Goal: Ask a question

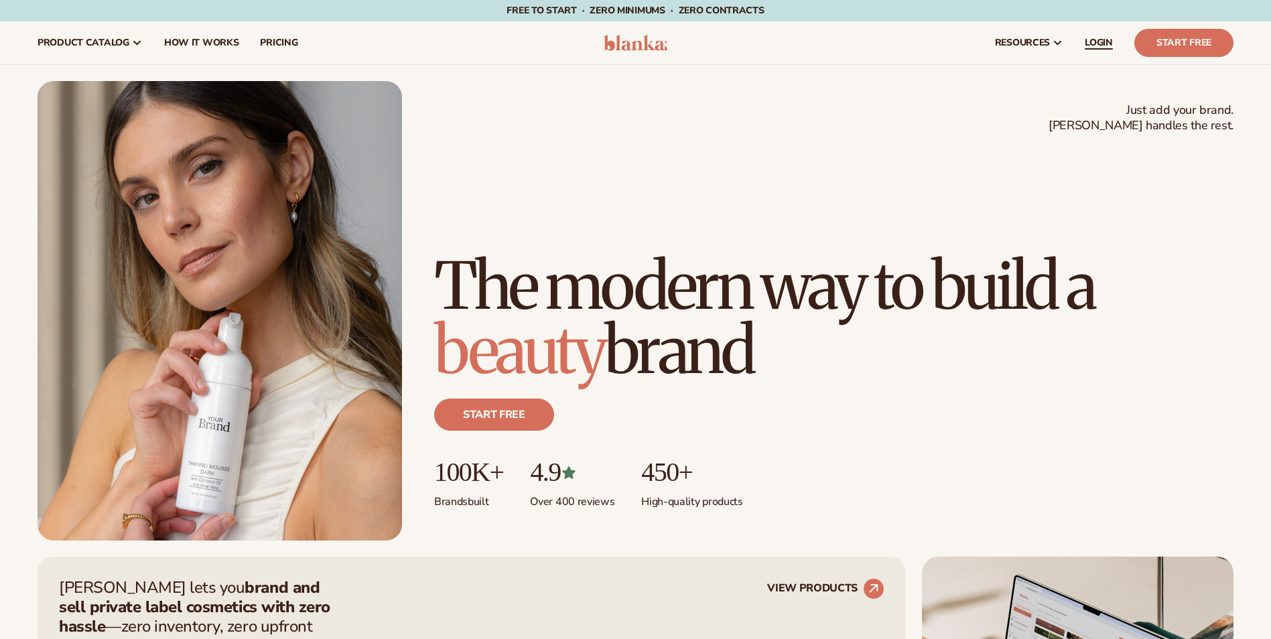
click at [1098, 38] on span "LOGIN" at bounding box center [1099, 43] width 28 height 11
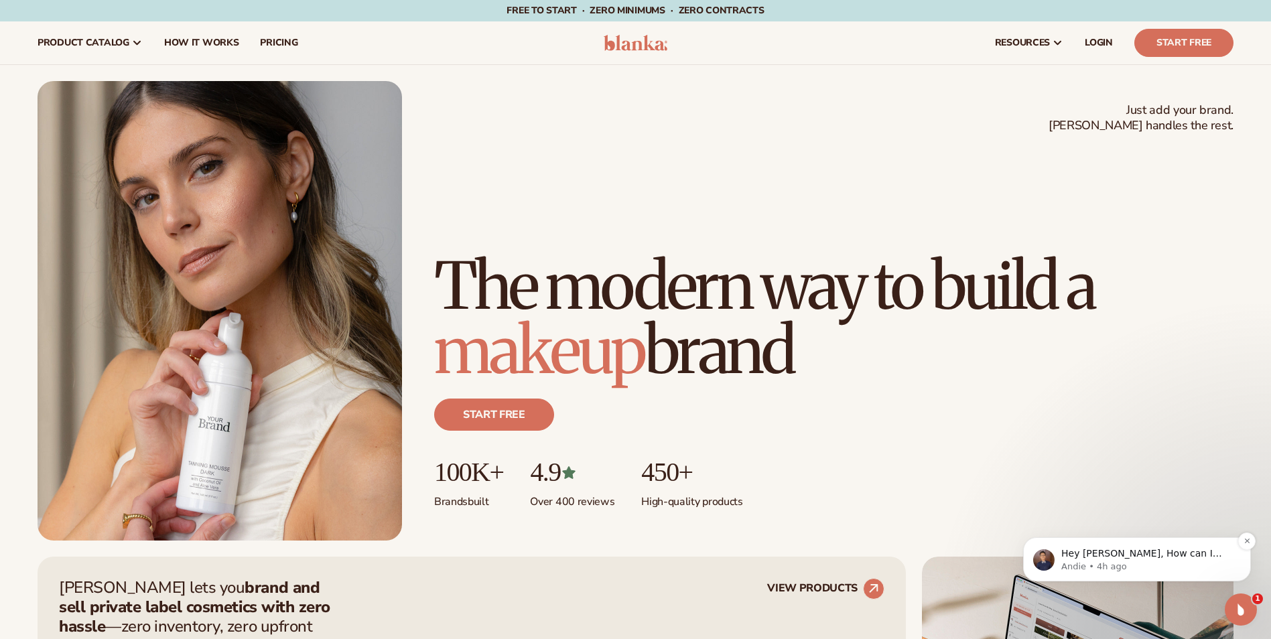
click at [1128, 554] on p "Hey [PERSON_NAME], How can I help you with your inquiry for [DATE]?" at bounding box center [1147, 553] width 173 height 13
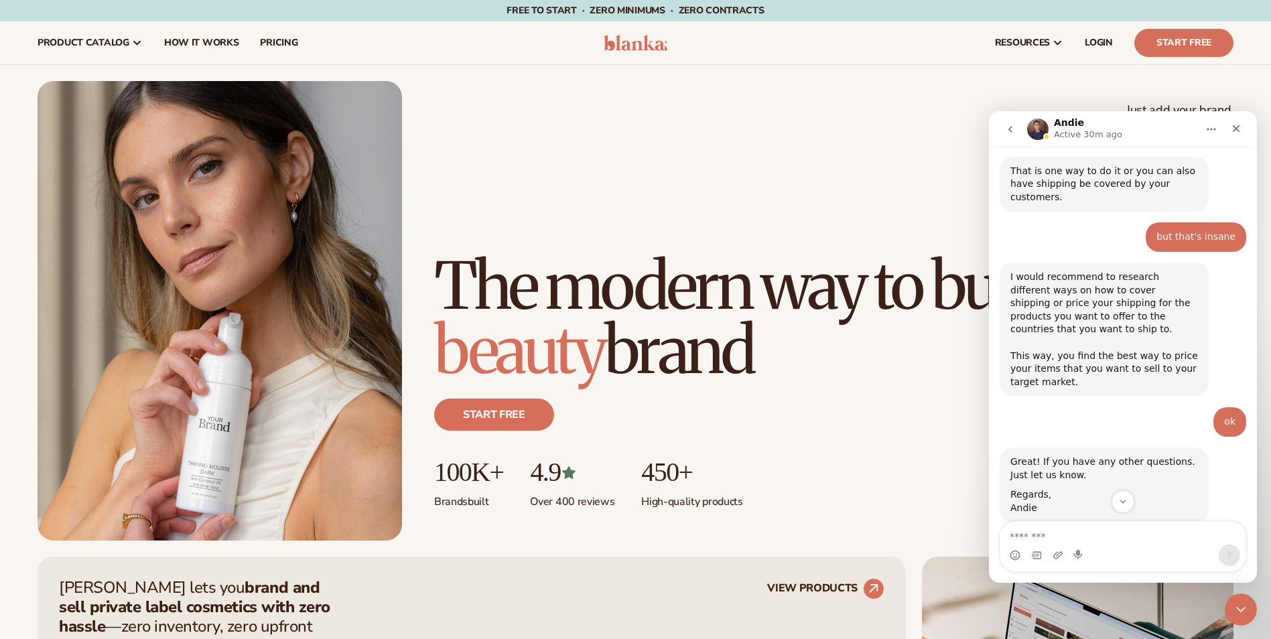
scroll to position [3870, 0]
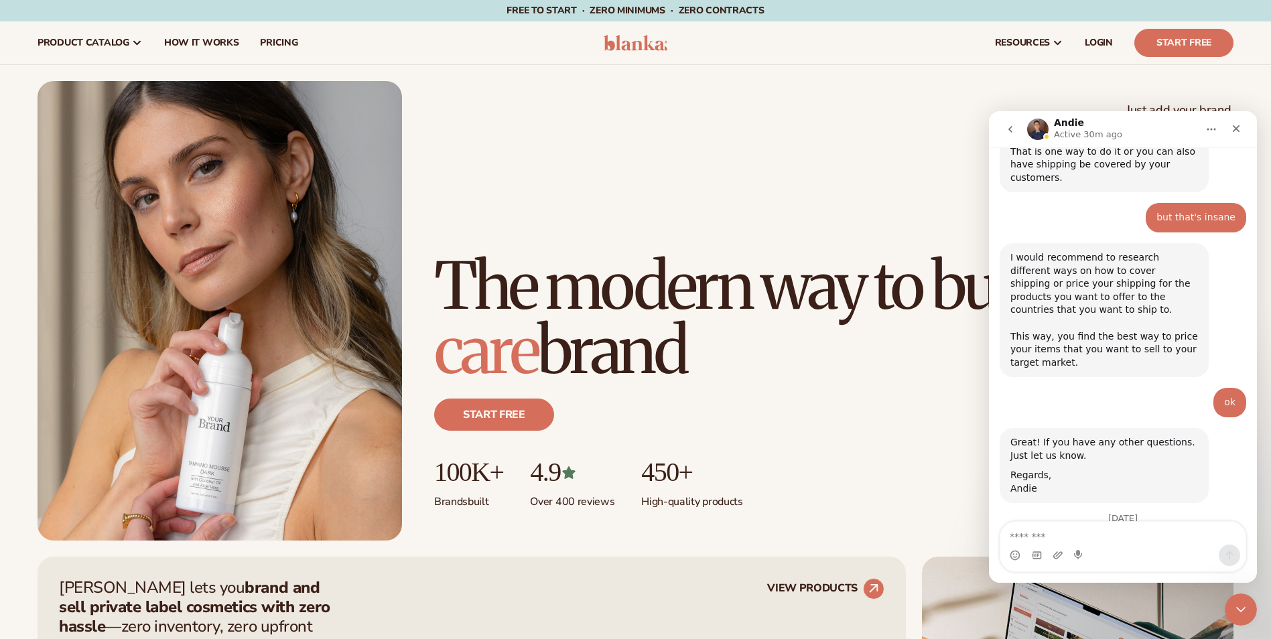
click at [1097, 534] on textarea "Message…" at bounding box center [1122, 533] width 245 height 23
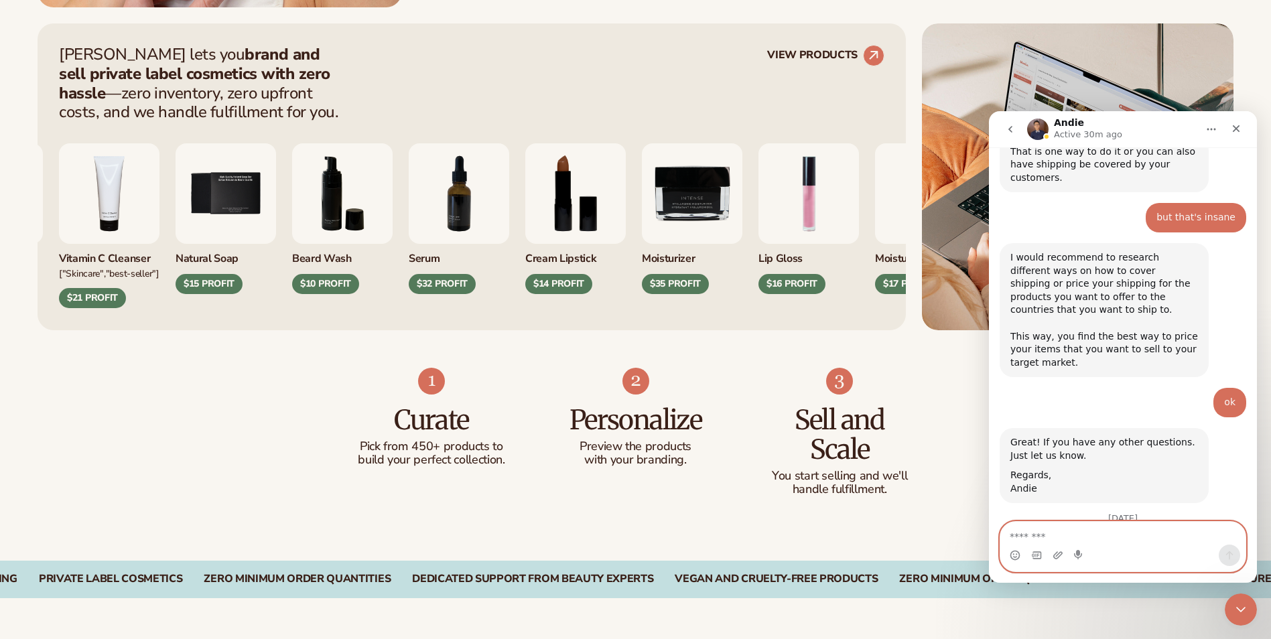
scroll to position [536, 0]
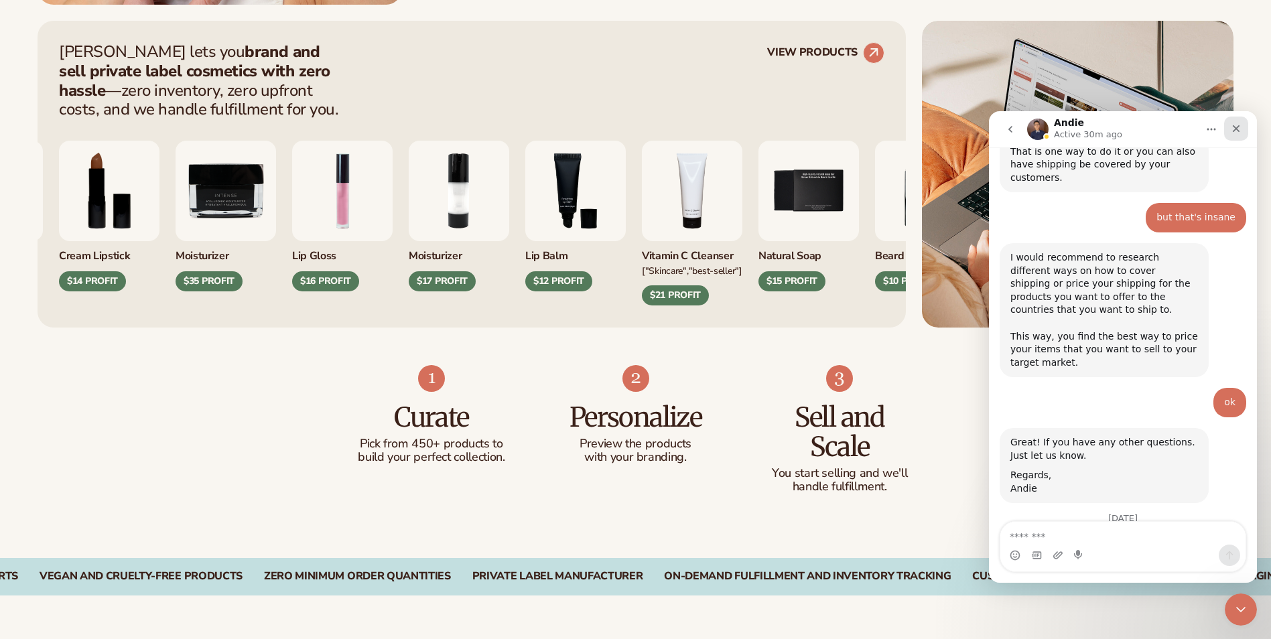
click at [1240, 131] on icon "Close" at bounding box center [1236, 128] width 11 height 11
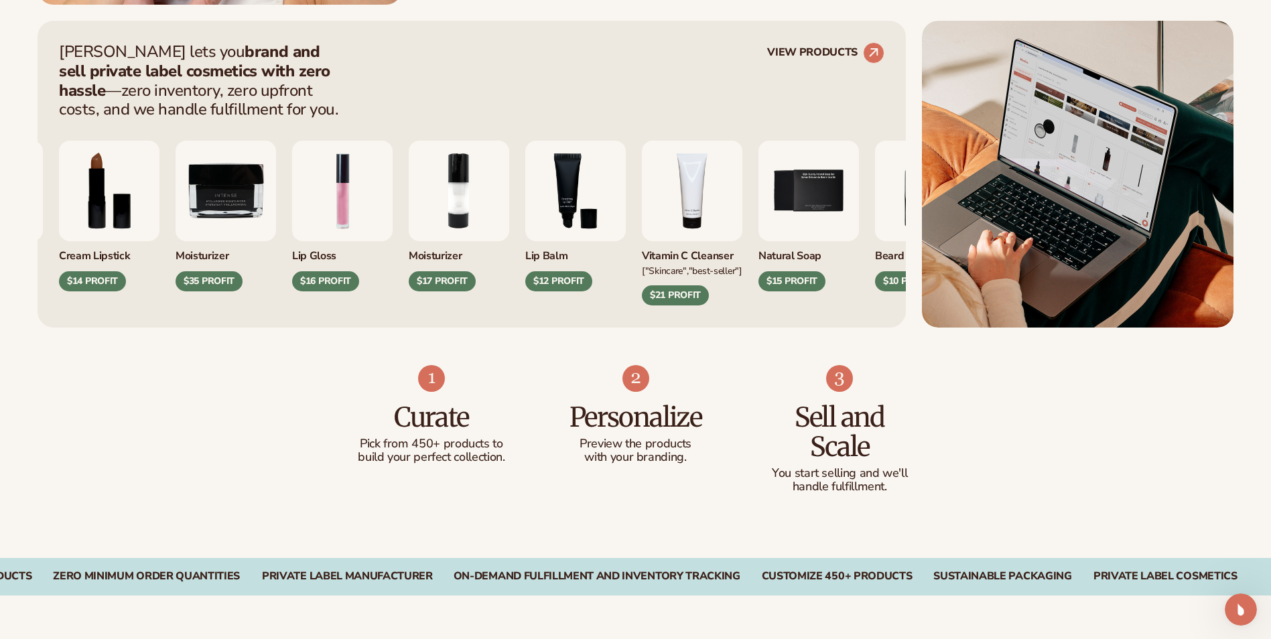
scroll to position [3838, 0]
